Goal: Task Accomplishment & Management: Complete application form

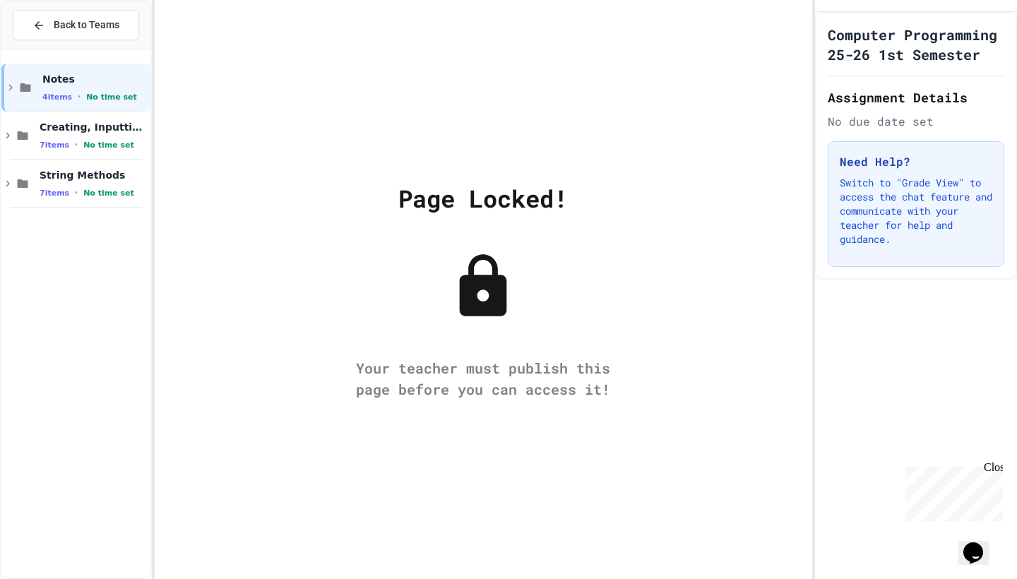
click at [312, 237] on div "Page Locked! Your teacher must publish this page before you can access it!" at bounding box center [484, 289] width 658 height 579
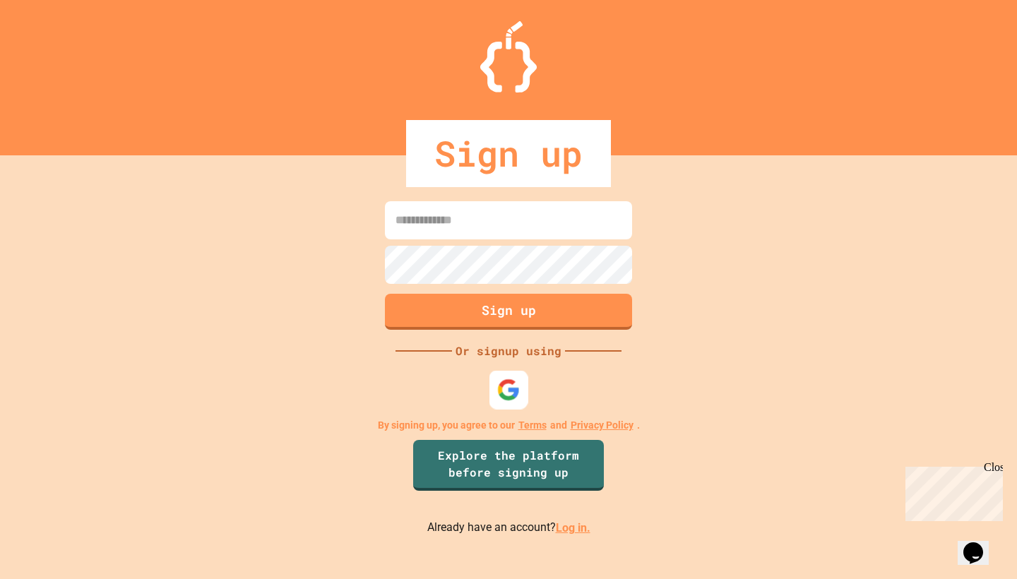
click at [500, 389] on img at bounding box center [508, 390] width 23 height 23
